Goal: Task Accomplishment & Management: Manage account settings

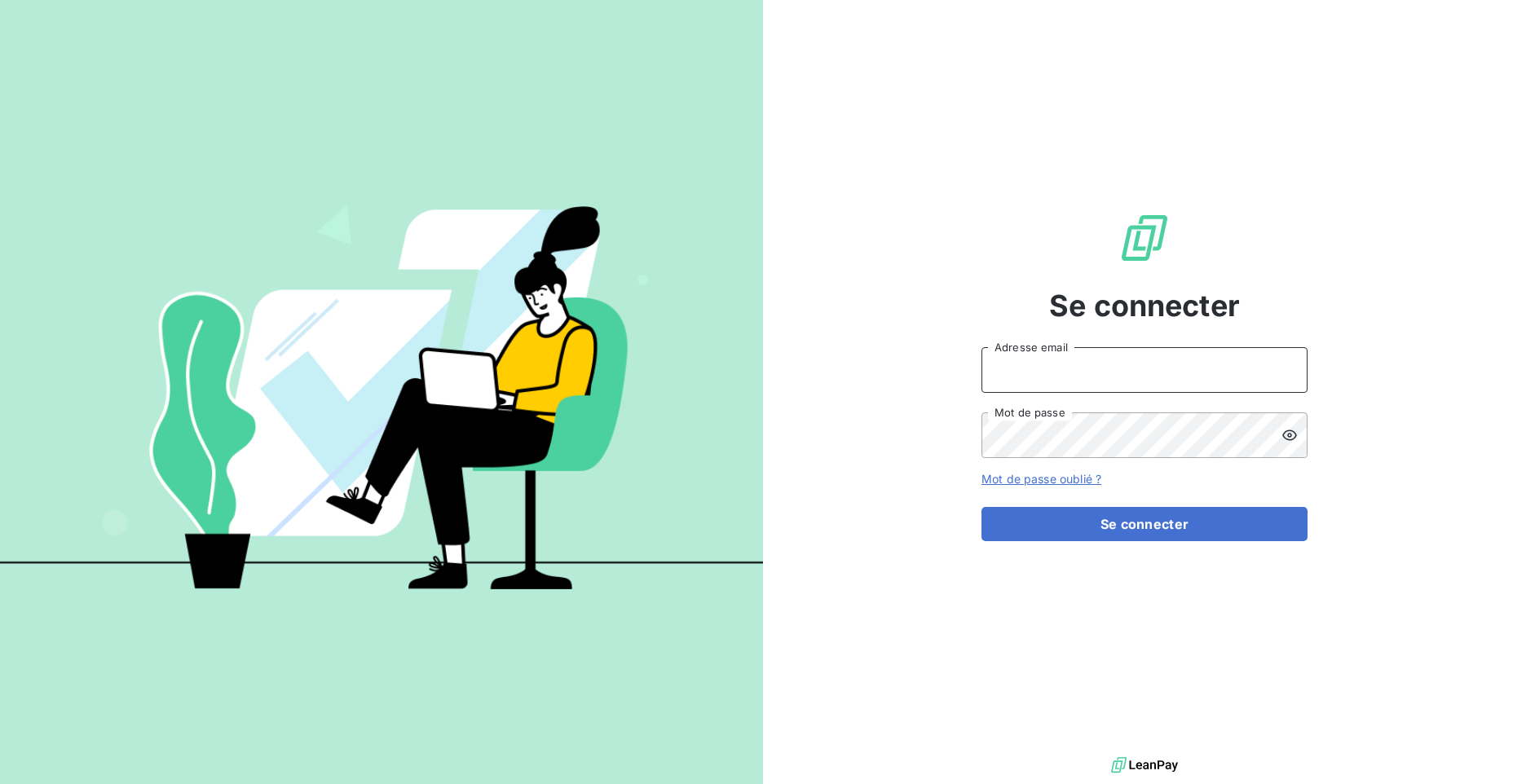
click at [1099, 371] on input "Adresse email" at bounding box center [1144, 370] width 326 height 46
type input "[EMAIL_ADDRESS][DOMAIN_NAME]"
click at [1297, 434] on icon at bounding box center [1290, 435] width 17 height 17
click at [1060, 484] on link "Mot de passe oublié ?" at bounding box center [1041, 479] width 120 height 14
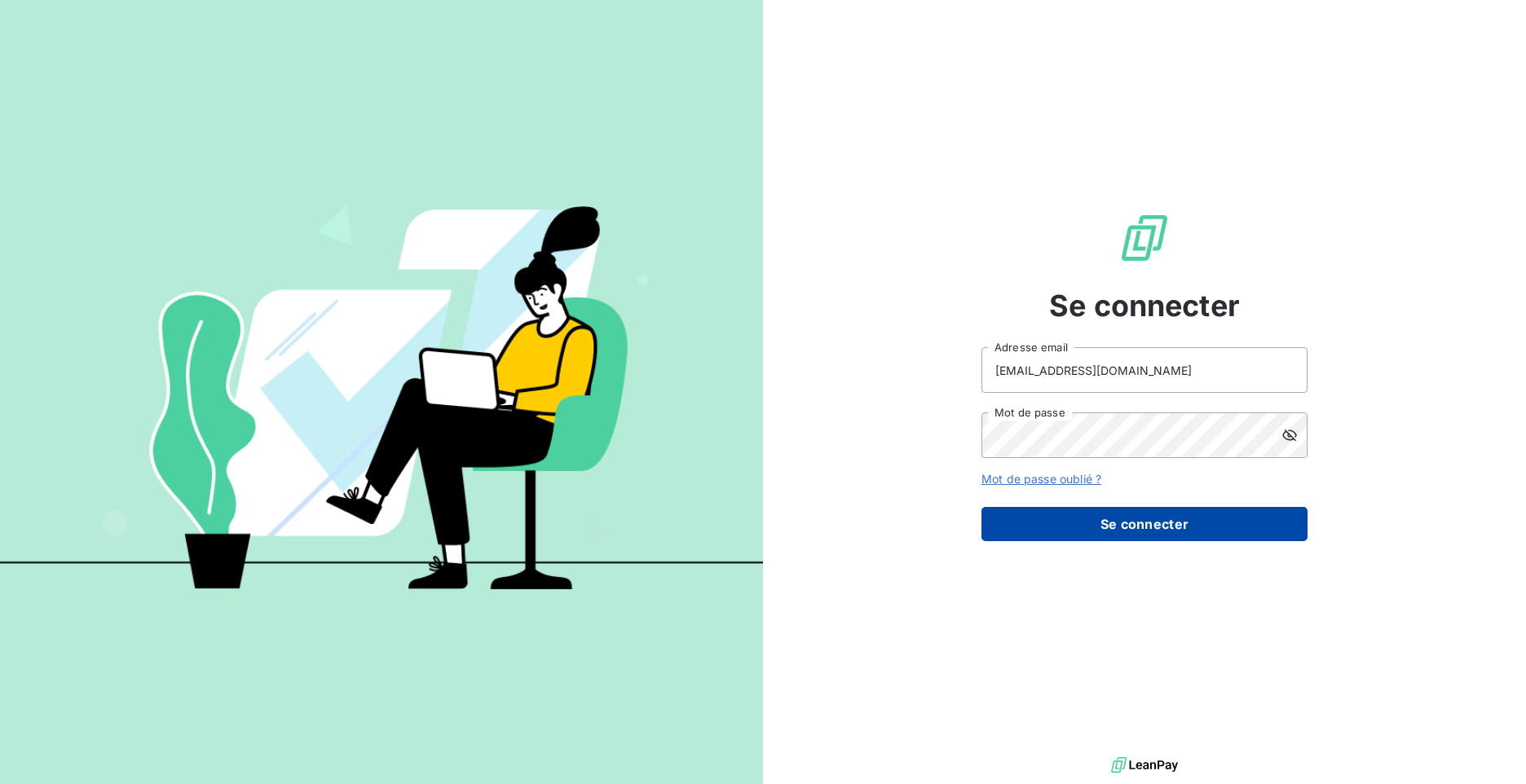
click at [1143, 518] on button "Se connecter" at bounding box center [1144, 524] width 326 height 34
